Goal: Task Accomplishment & Management: Use online tool/utility

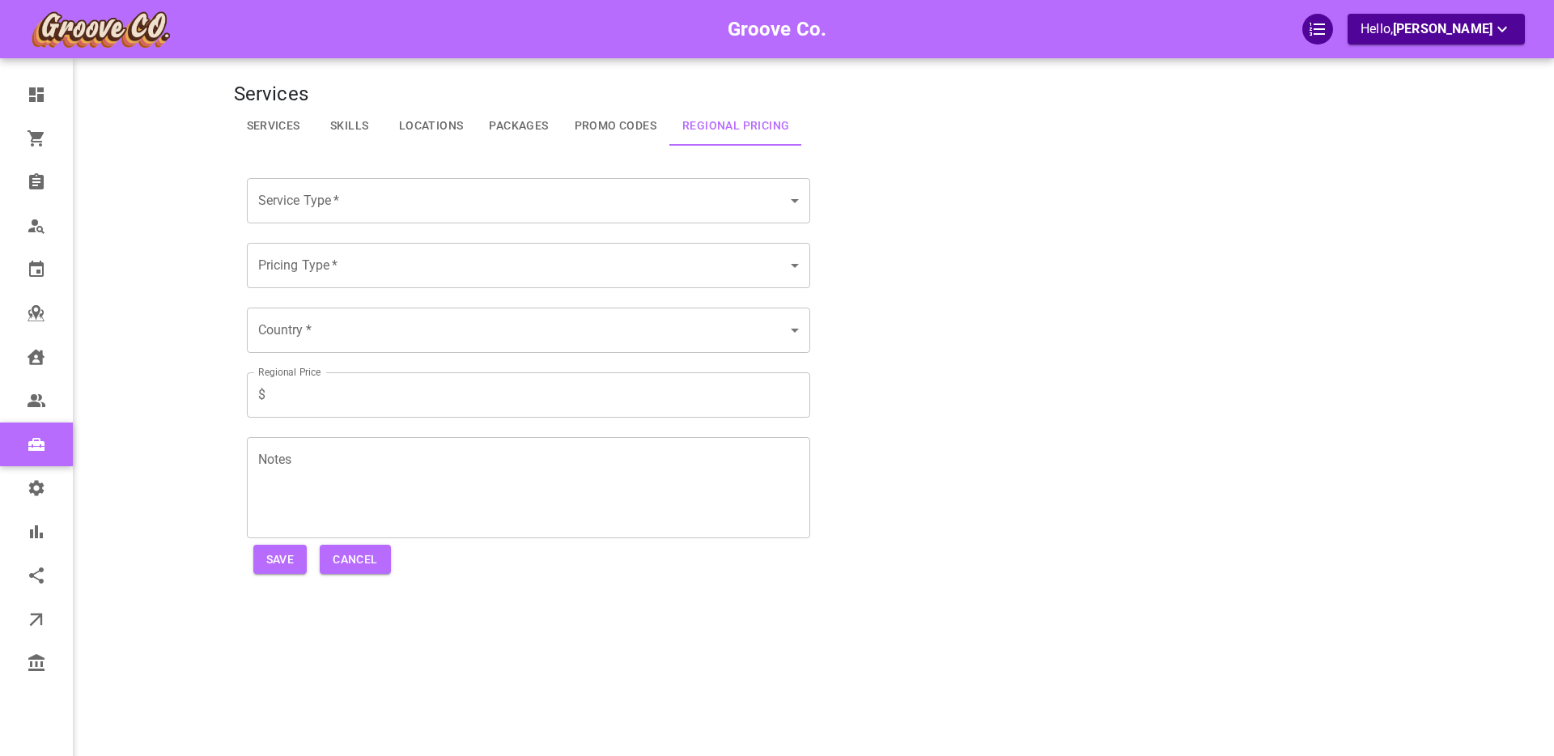
click at [125, 267] on div "Groove Co. Hello, Boris Sandford" at bounding box center [171, 402] width 126 height 756
click at [112, 303] on div "Groove Co. Hello, Boris Sandford" at bounding box center [171, 402] width 126 height 756
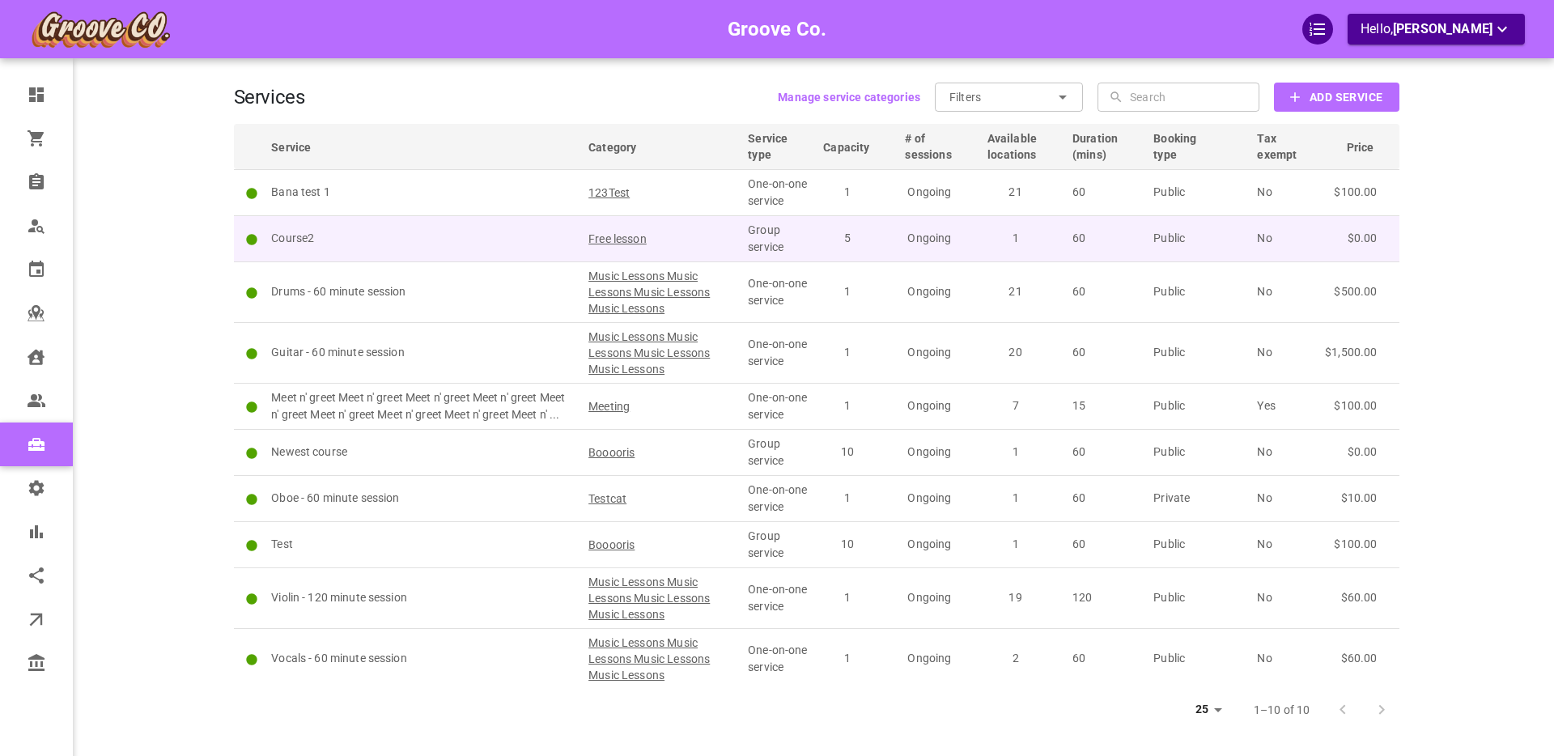
click at [398, 238] on p "Course2" at bounding box center [422, 238] width 303 height 17
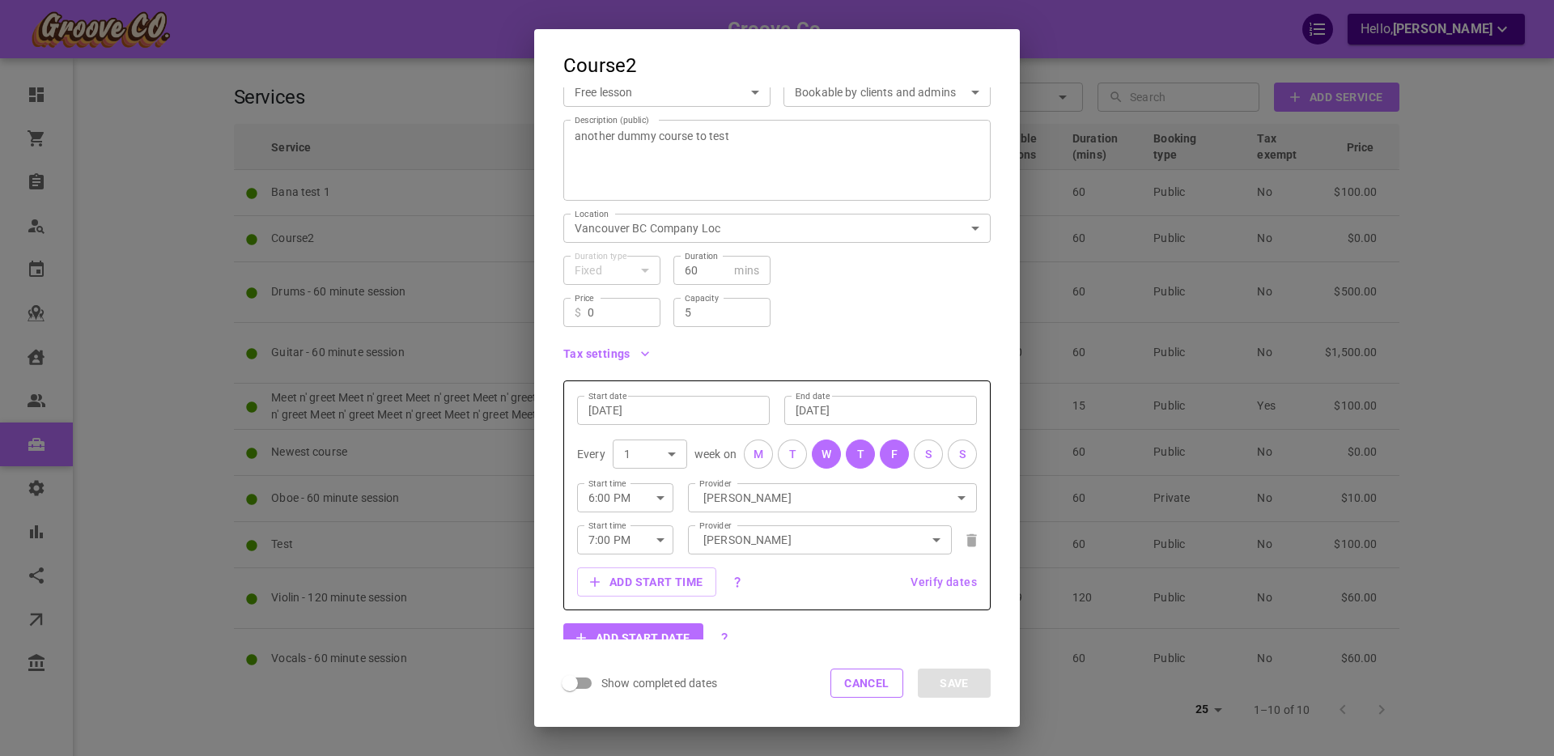
scroll to position [184, 0]
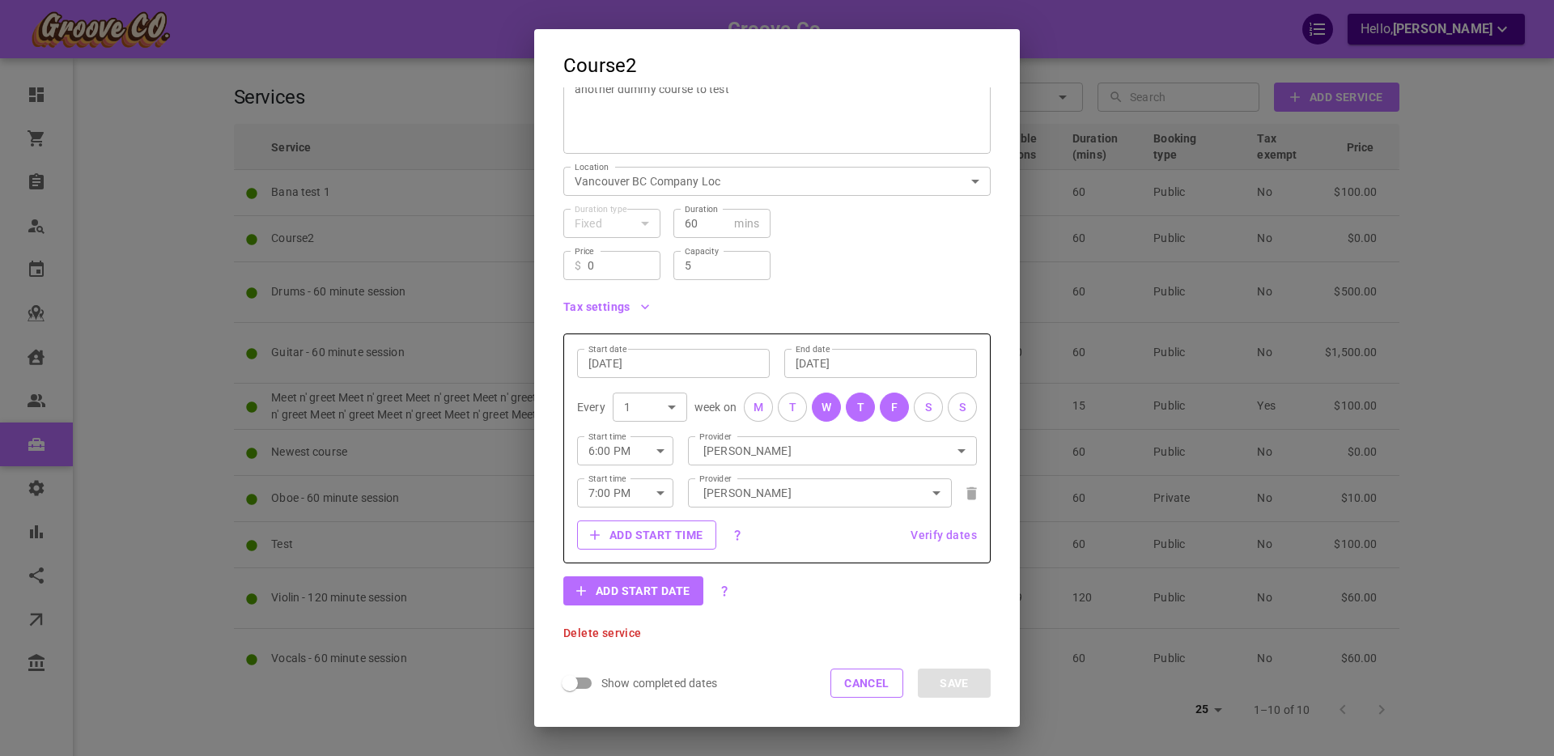
click at [664, 534] on button "Add start time" at bounding box center [646, 534] width 139 height 29
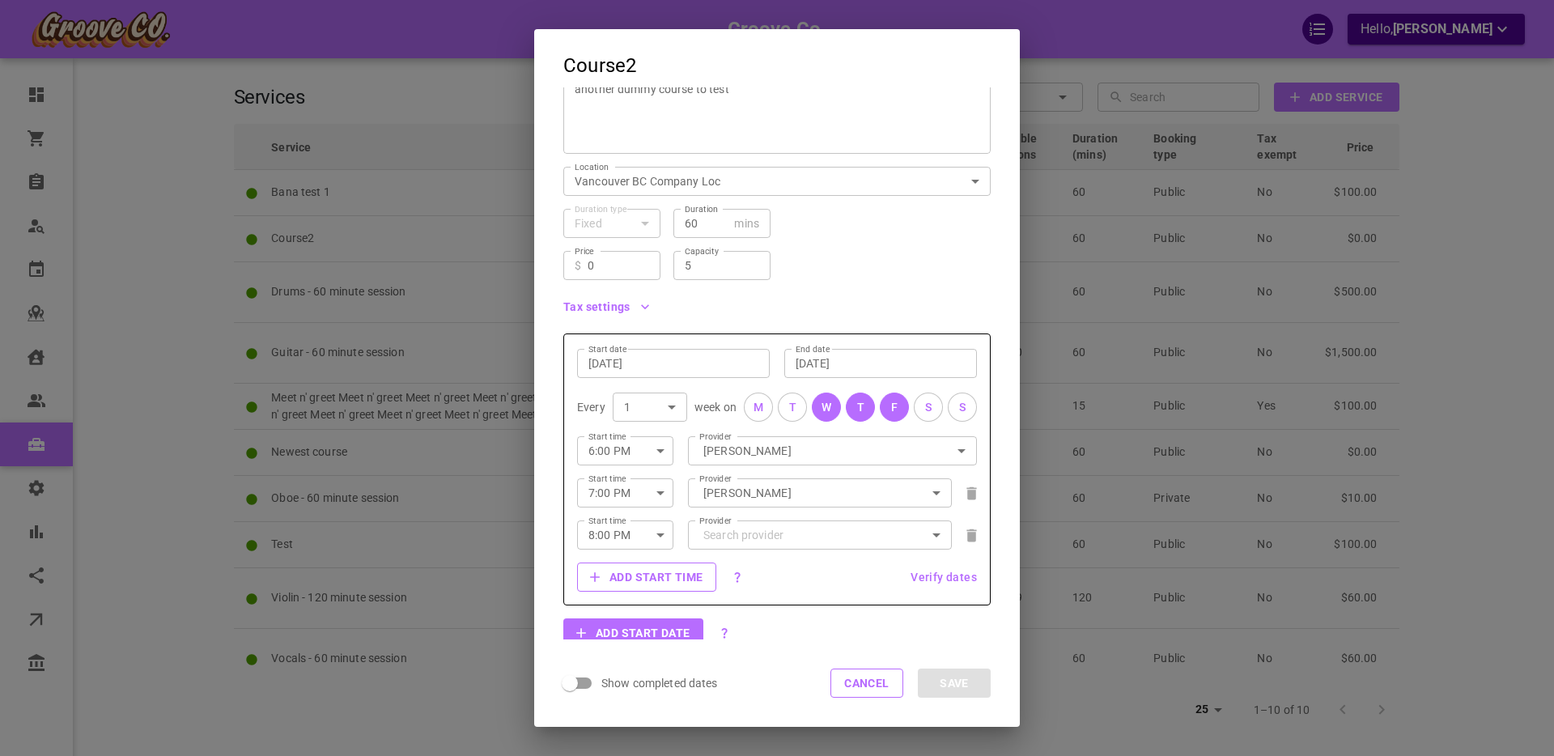
click at [638, 573] on button "Add start time" at bounding box center [646, 576] width 139 height 29
click at [863, 683] on button "Cancel" at bounding box center [866, 682] width 73 height 29
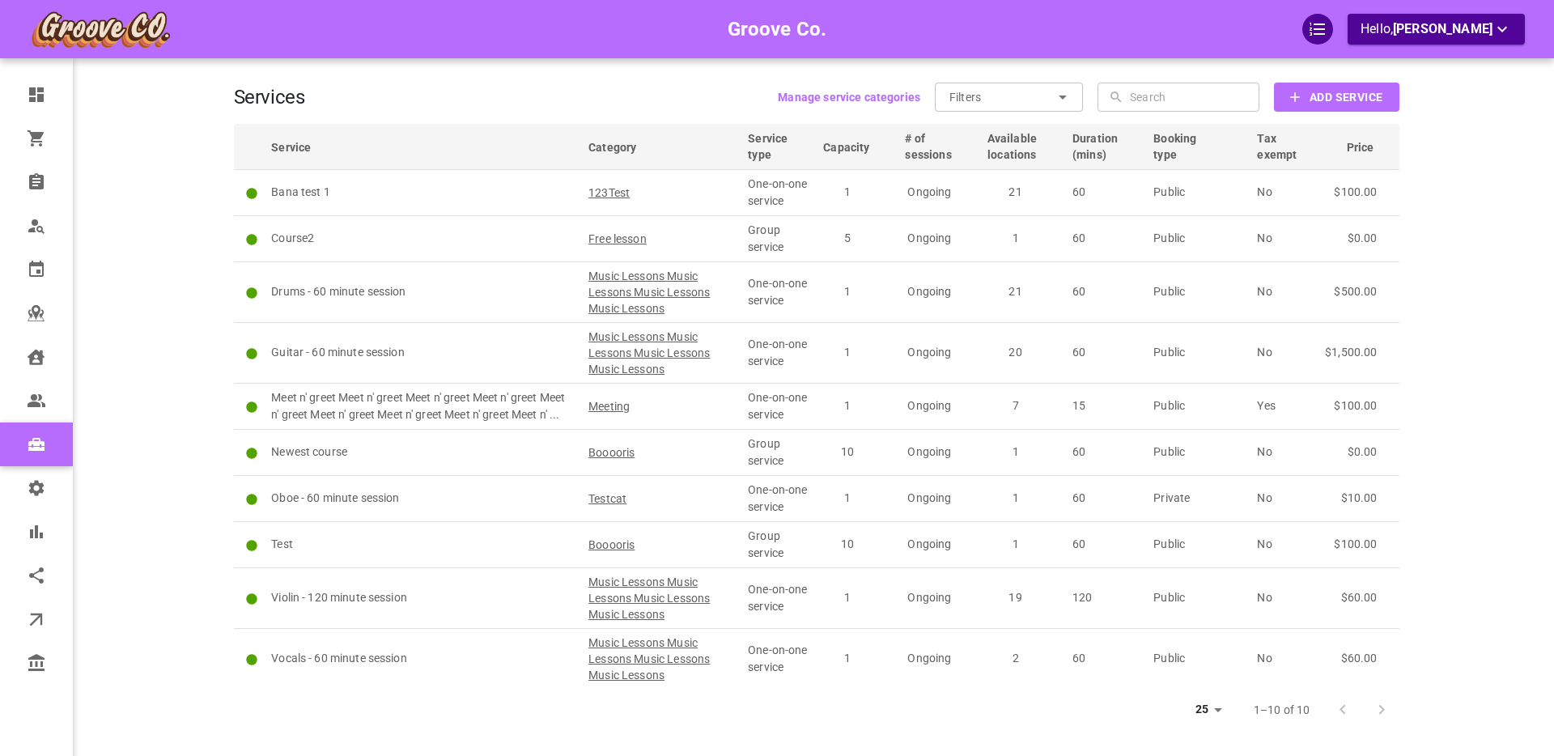
click at [1319, 100] on b "Add Service" at bounding box center [1345, 97] width 73 height 20
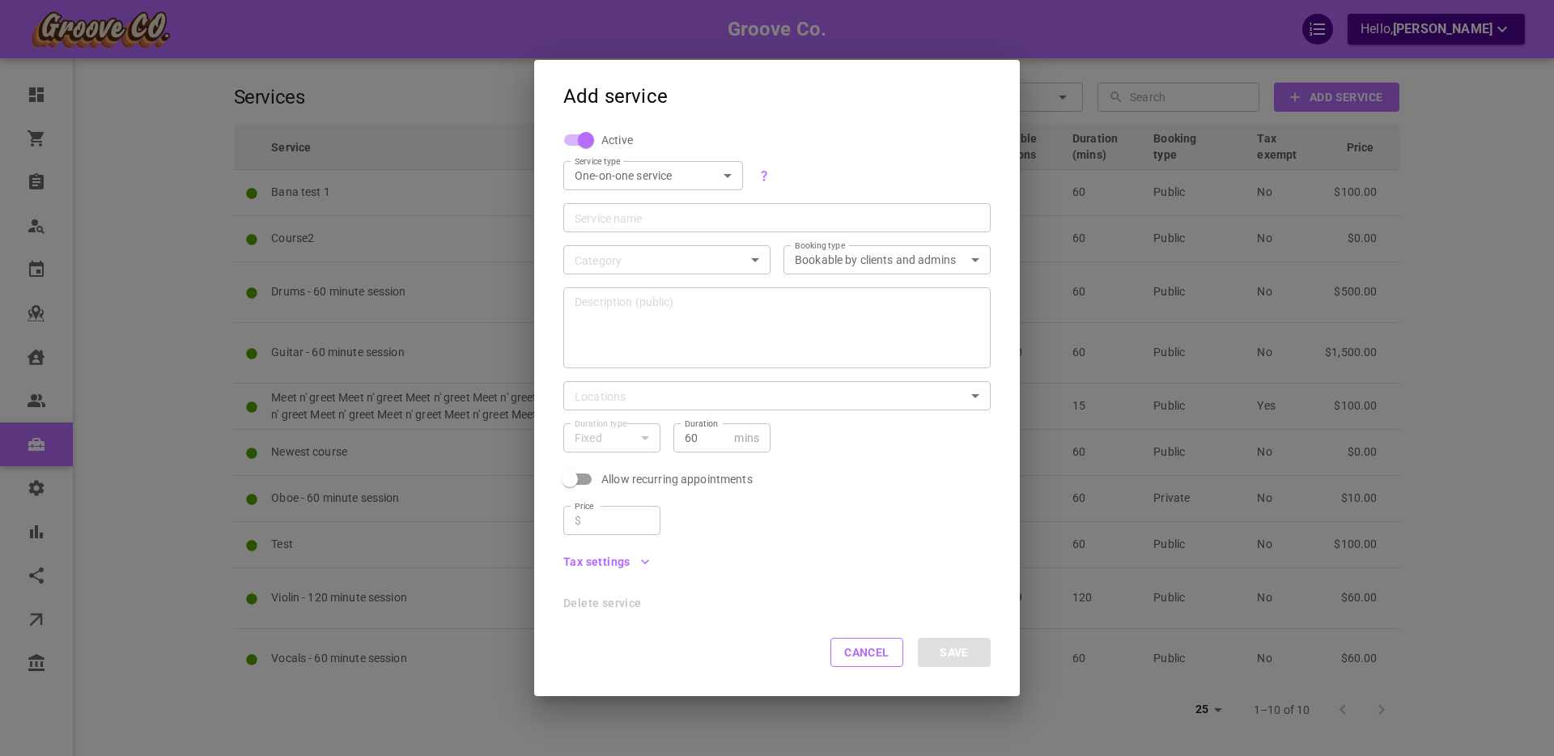
click at [645, 177] on body "Groove Co. Hello, Boris Sandford Dashboard Orders Bookings Who is available Cal…" at bounding box center [777, 427] width 1554 height 855
click at [629, 238] on li "Group service" at bounding box center [653, 230] width 180 height 27
type input "GROUP"
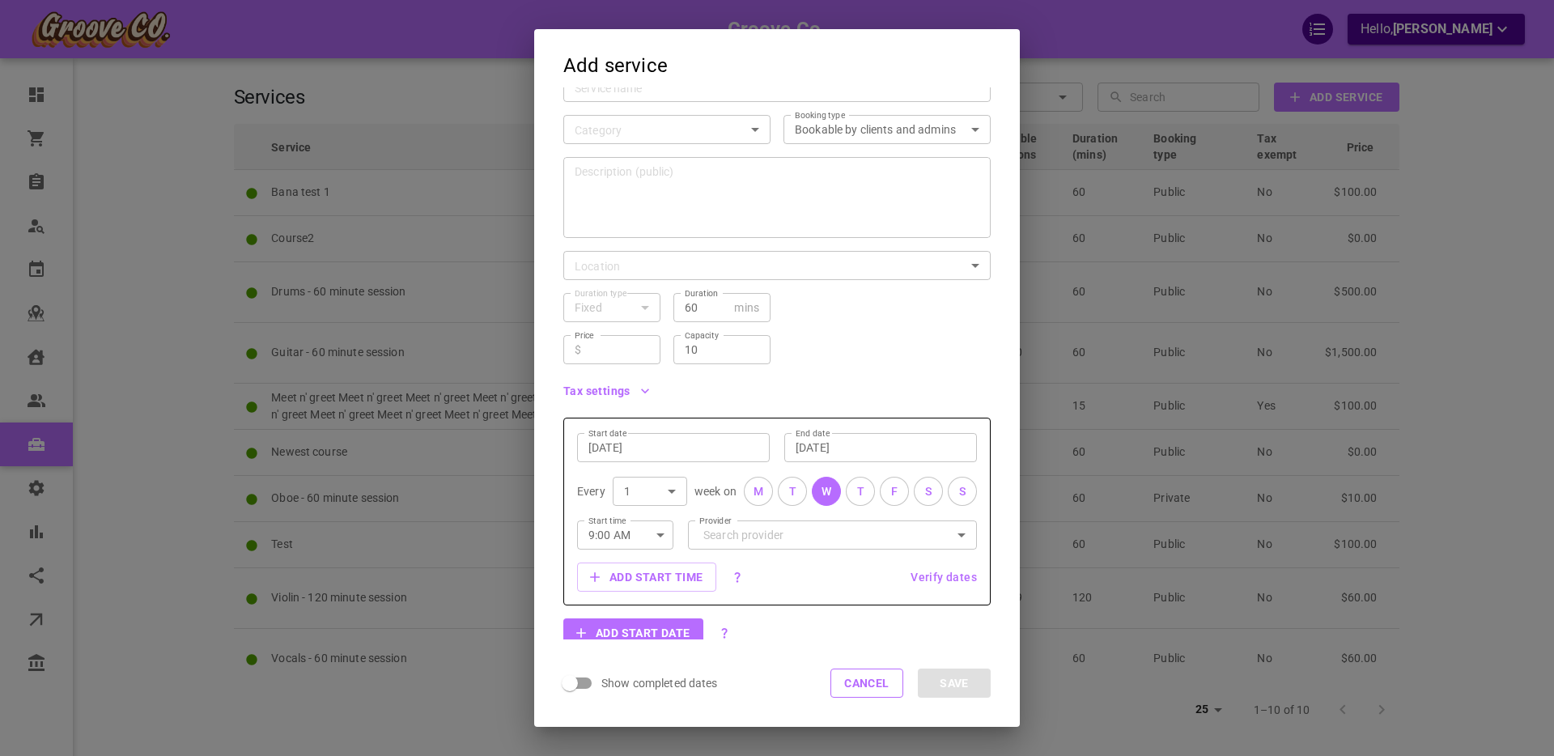
scroll to position [142, 0]
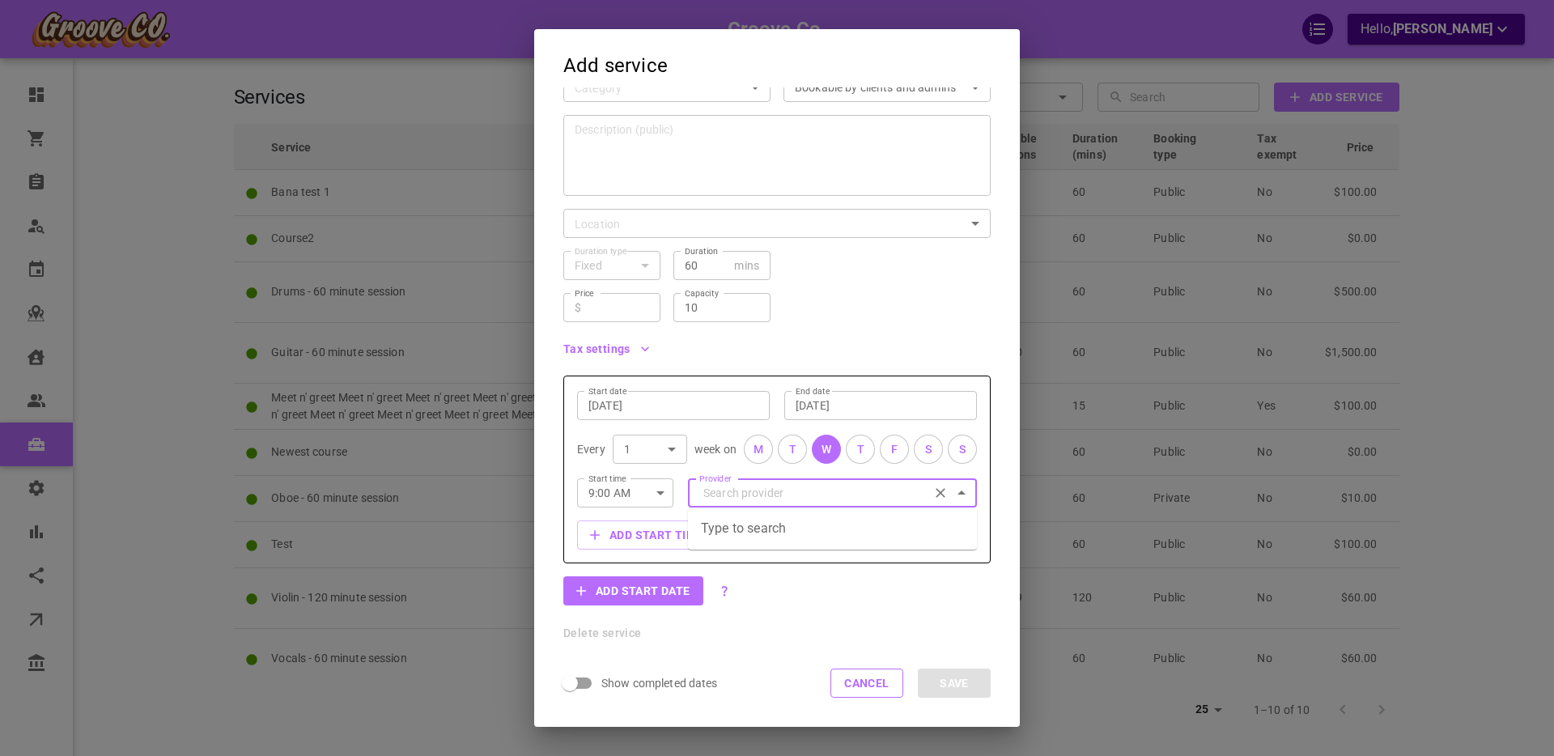
click at [723, 495] on input "Provider" at bounding box center [832, 492] width 266 height 28
click at [746, 531] on p "Boris Vancouver" at bounding box center [745, 527] width 88 height 16
type input "Boris Vancouver"
click at [631, 534] on button "Add start time" at bounding box center [646, 534] width 139 height 29
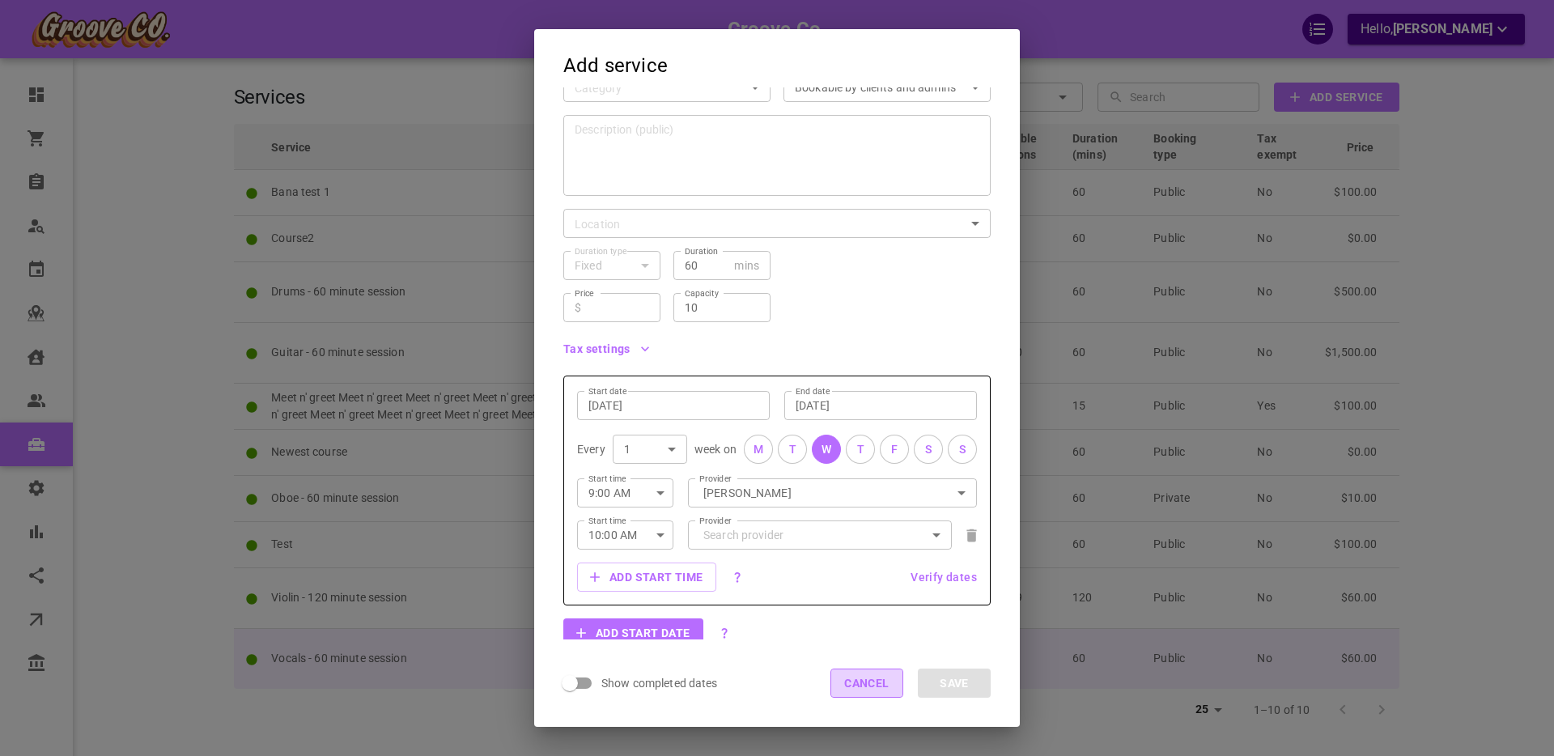
click at [880, 681] on button "Cancel" at bounding box center [866, 682] width 73 height 29
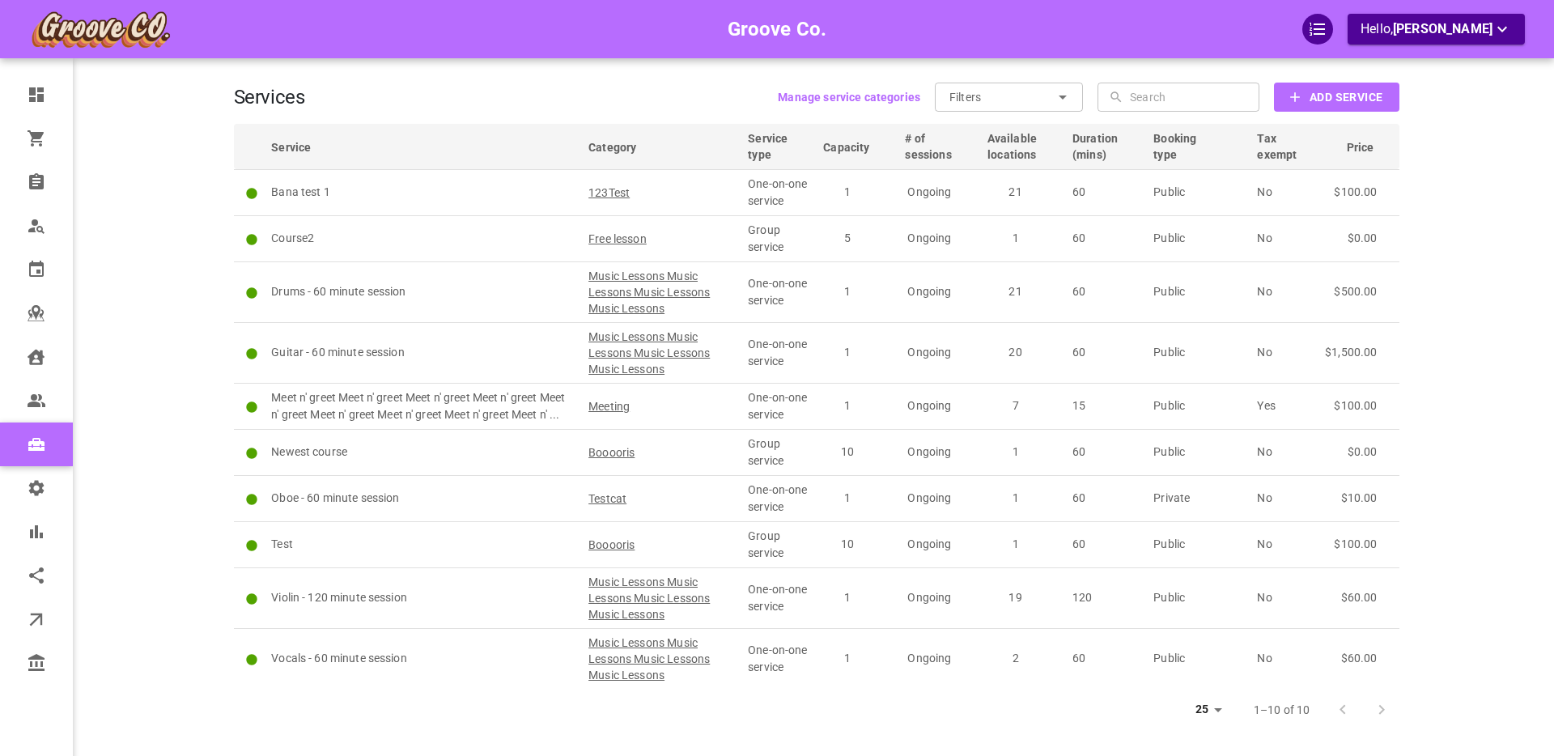
click at [166, 223] on div "Groove Co. Hello, Boris Sandford" at bounding box center [171, 402] width 126 height 756
click at [1008, 98] on input "Filters" at bounding box center [1001, 97] width 104 height 29
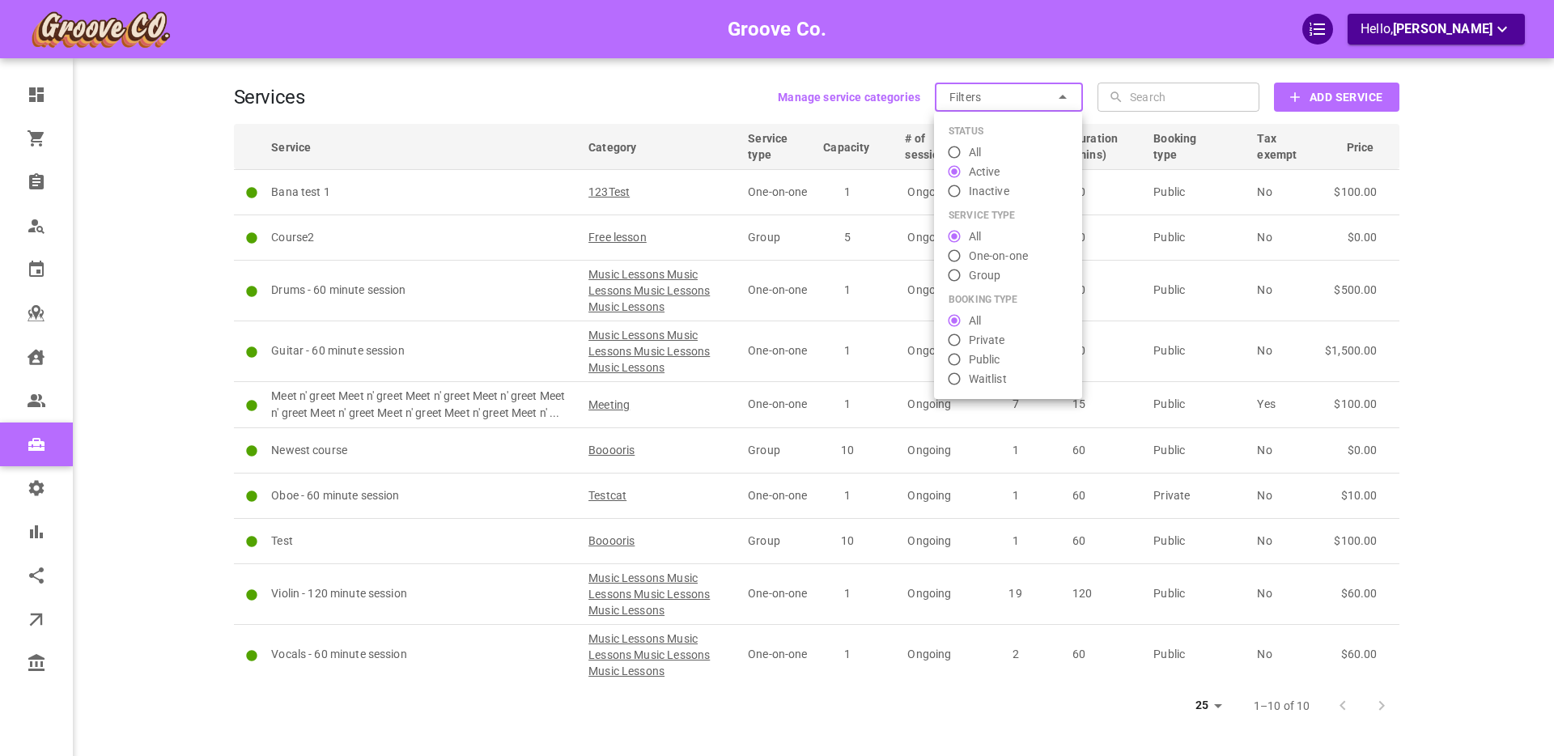
click at [605, 100] on div at bounding box center [777, 378] width 1554 height 756
radio input "false"
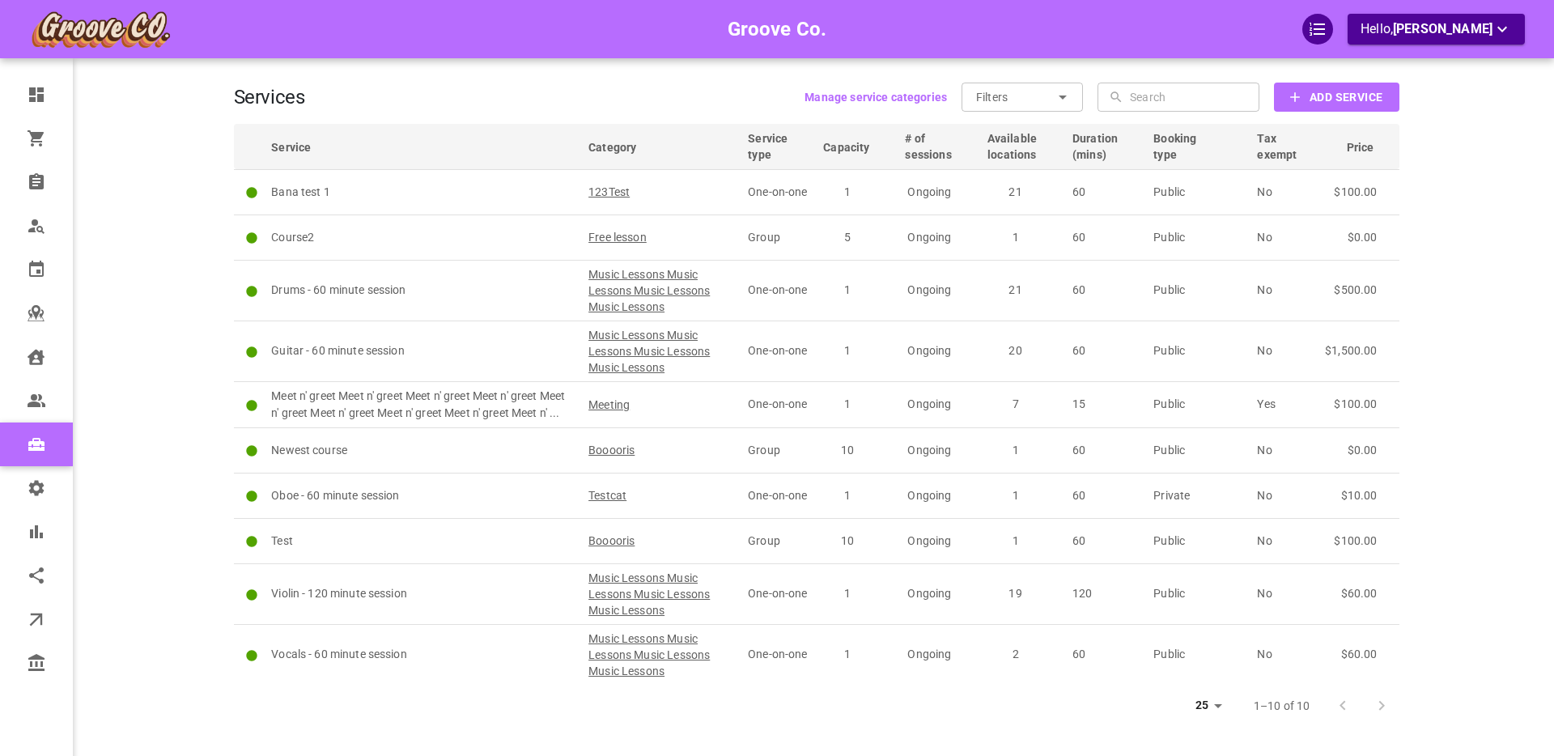
click at [1067, 95] on icon at bounding box center [1062, 96] width 19 height 19
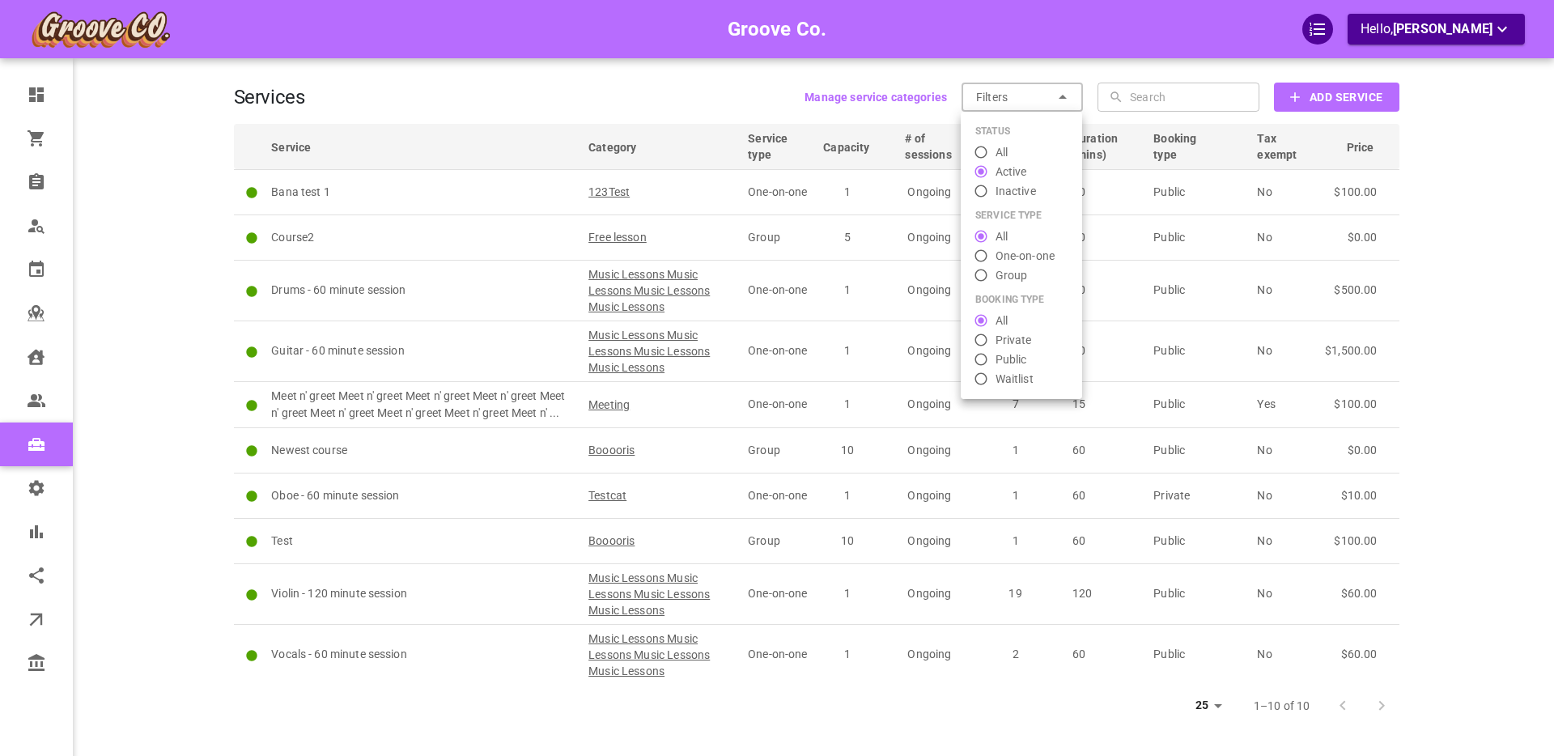
radio input "false"
click at [735, 96] on div at bounding box center [777, 378] width 1554 height 756
radio input "false"
